Goal: Transaction & Acquisition: Purchase product/service

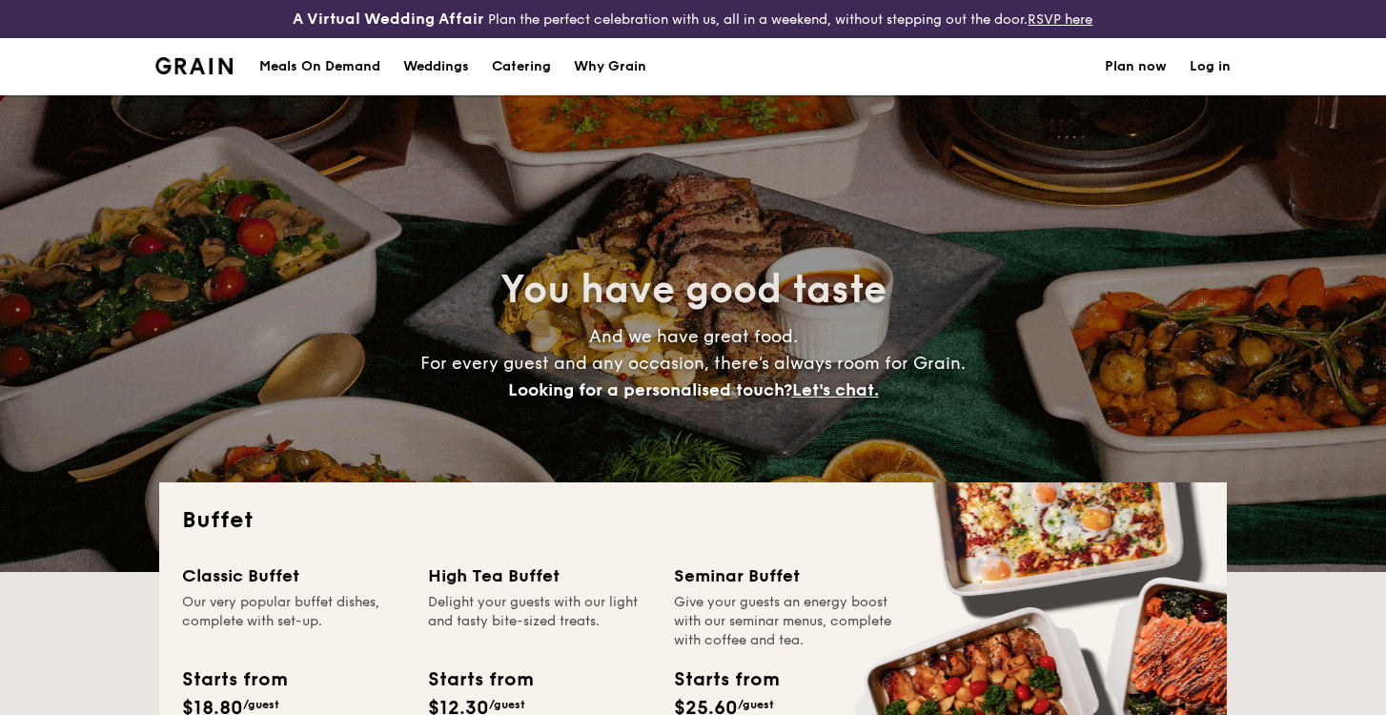
select select
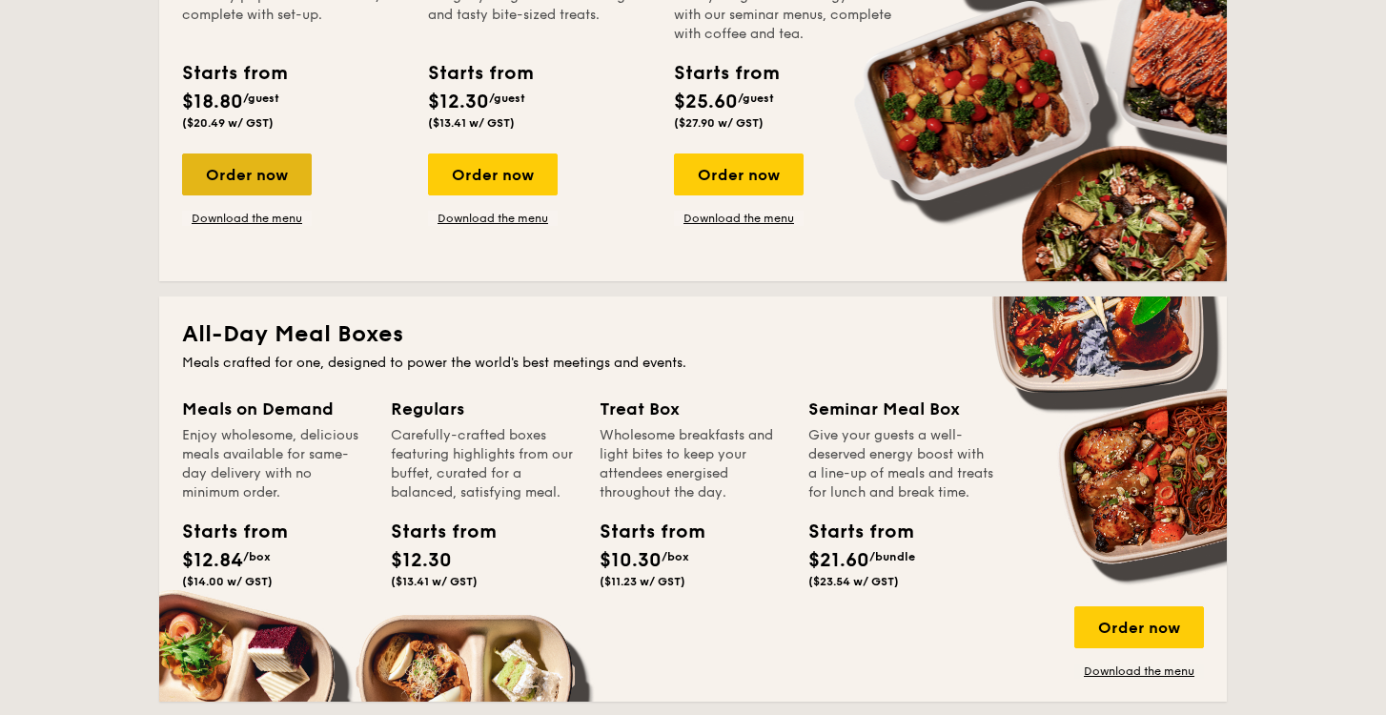
scroll to position [362, 0]
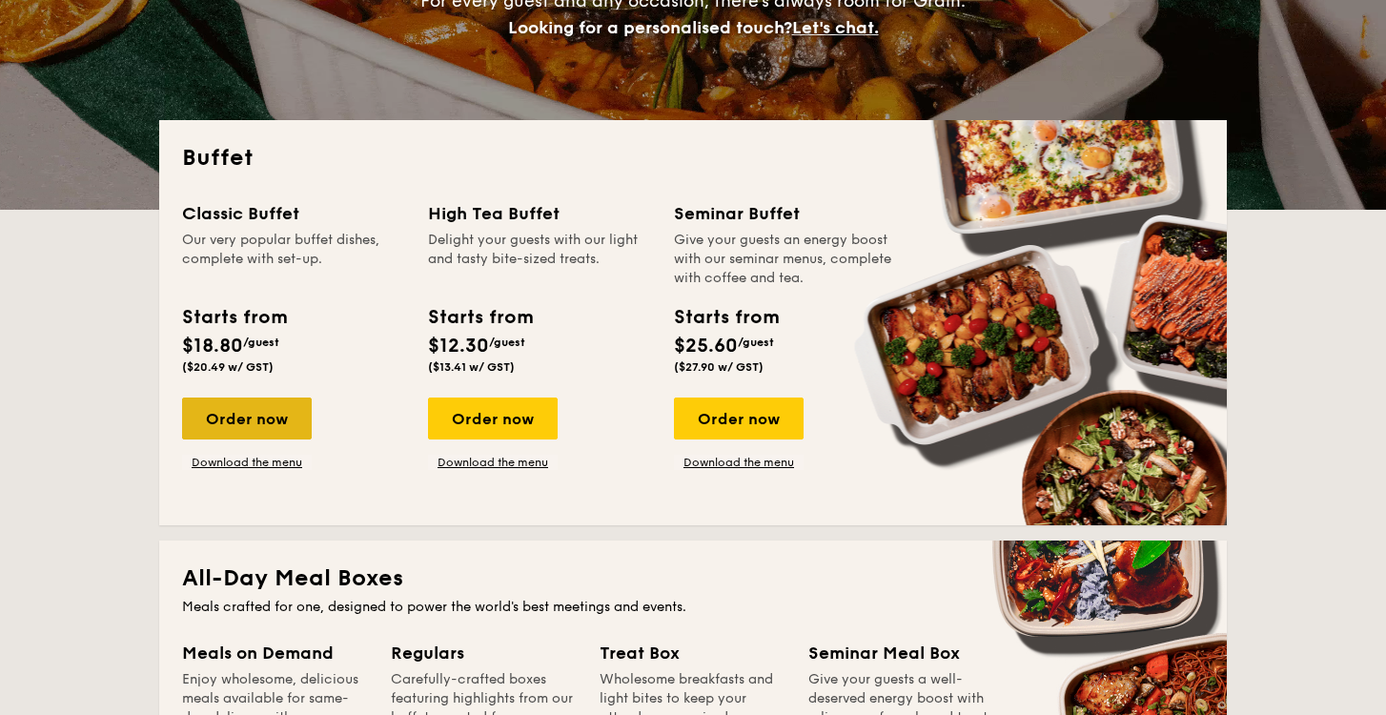
click at [253, 430] on div "Order now" at bounding box center [247, 419] width 130 height 42
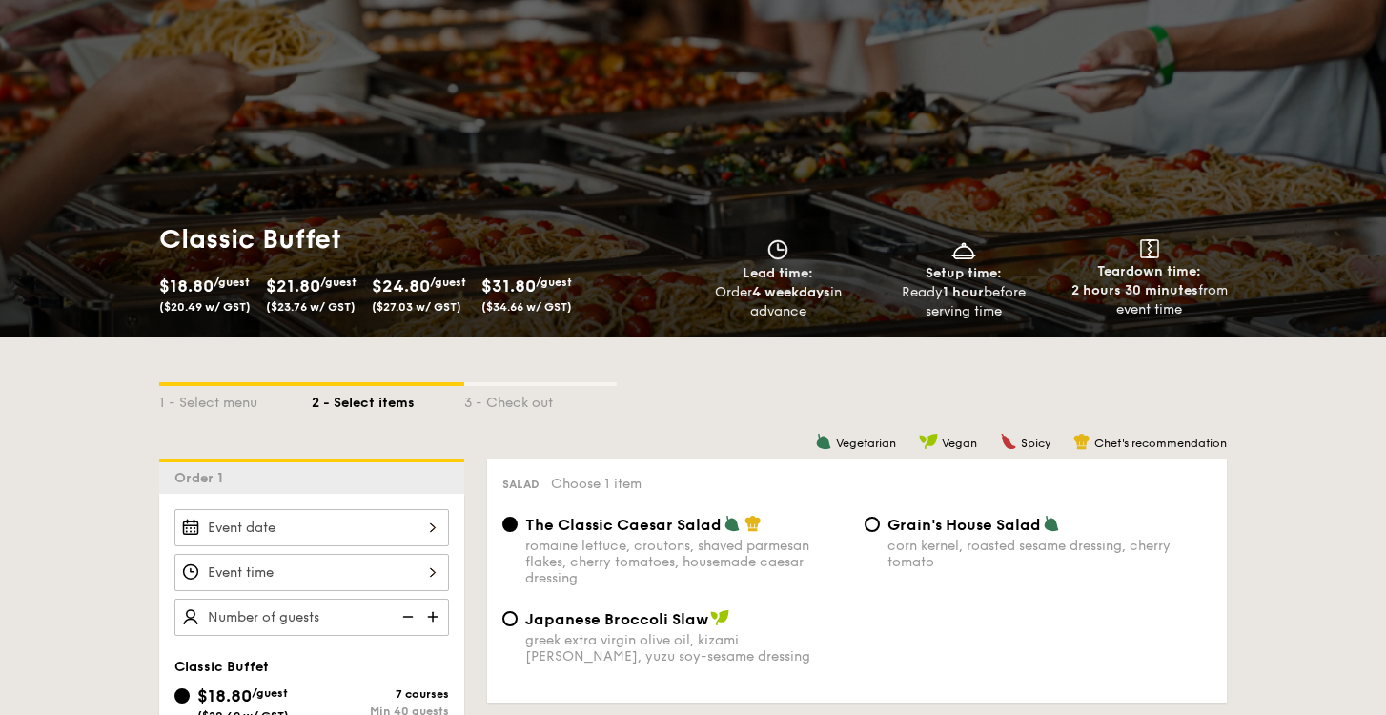
scroll to position [172, 0]
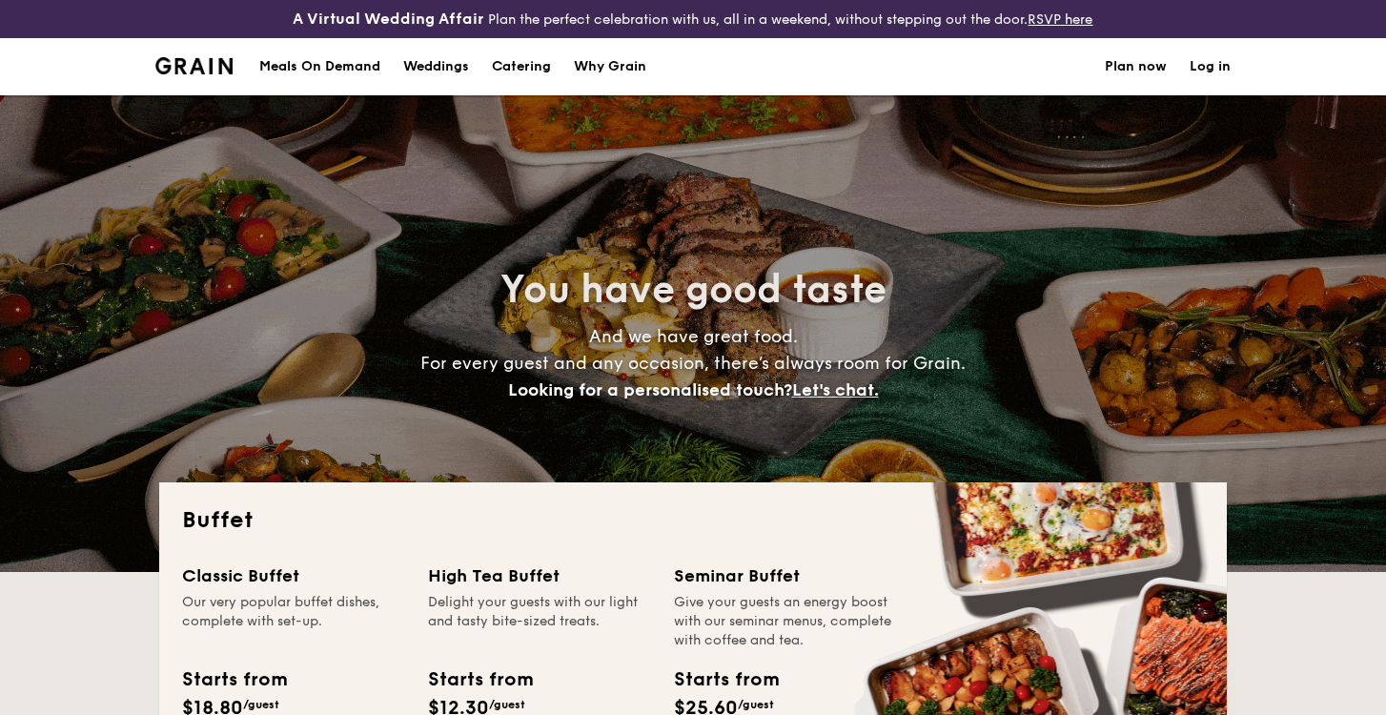
select select
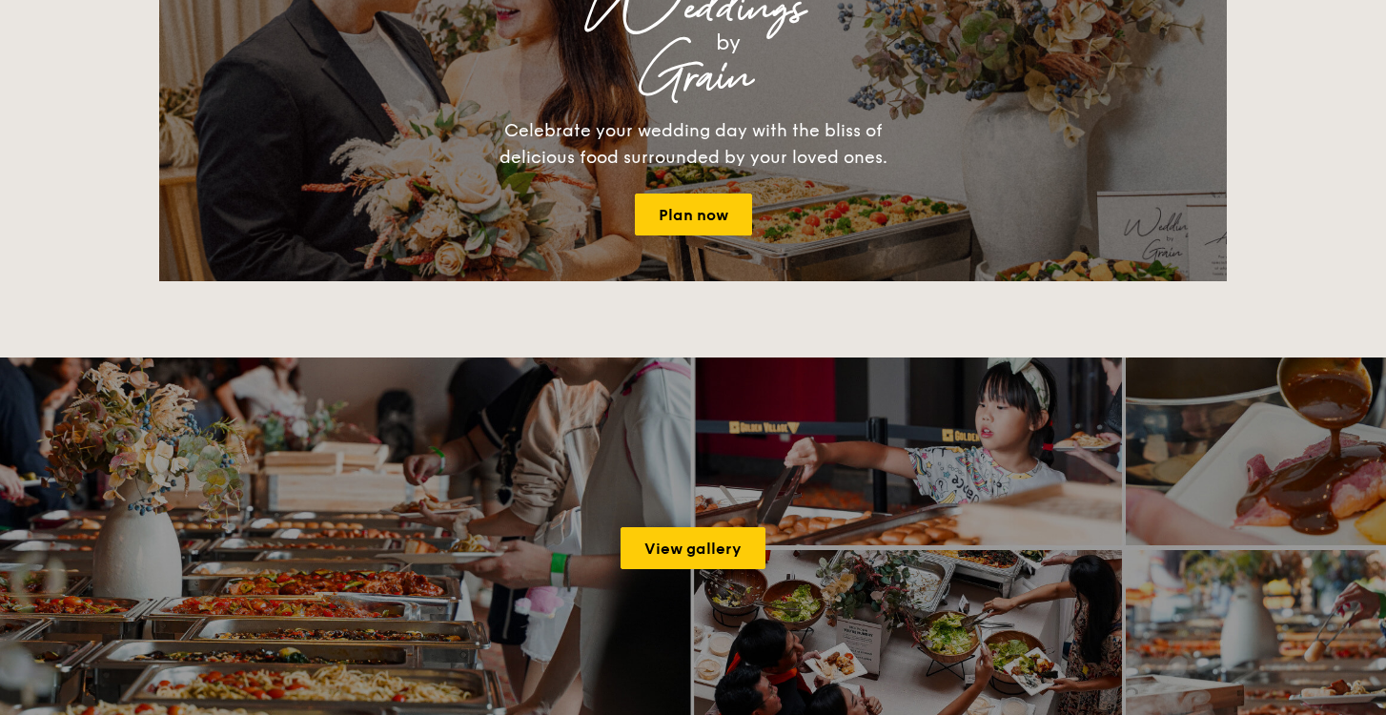
scroll to position [2283, 0]
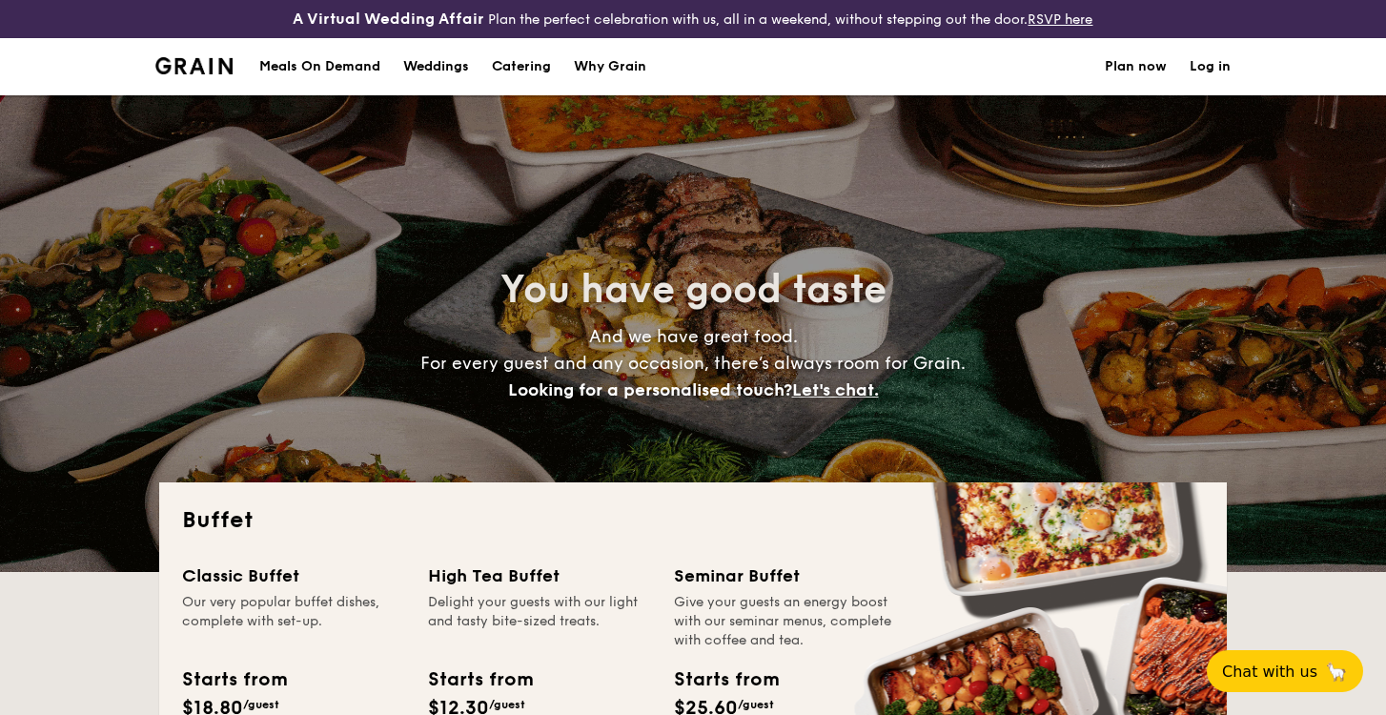
select select
